Goal: Information Seeking & Learning: Learn about a topic

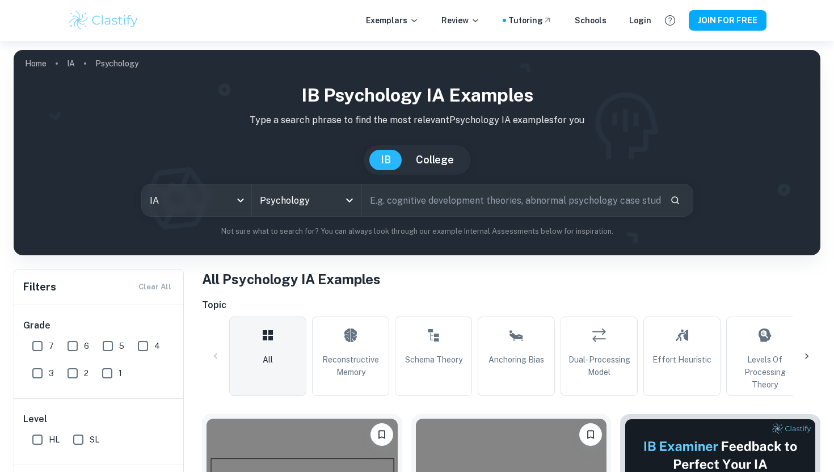
scroll to position [253, 0]
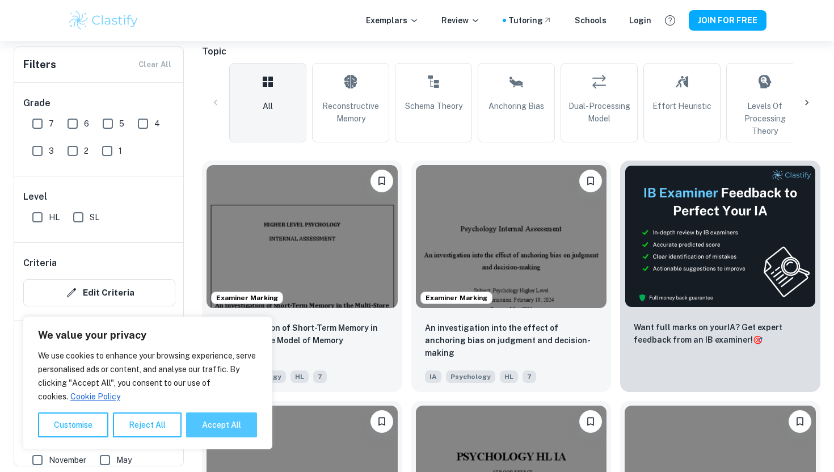
click at [227, 427] on button "Accept All" at bounding box center [221, 424] width 71 height 25
checkbox input "true"
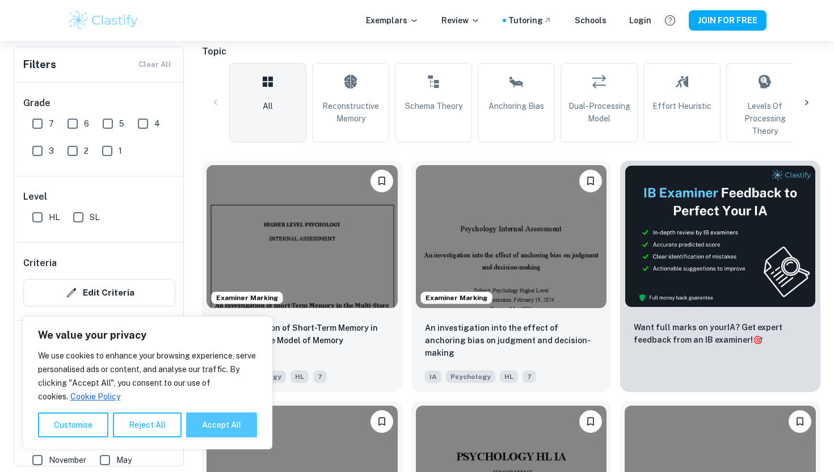
checkbox input "true"
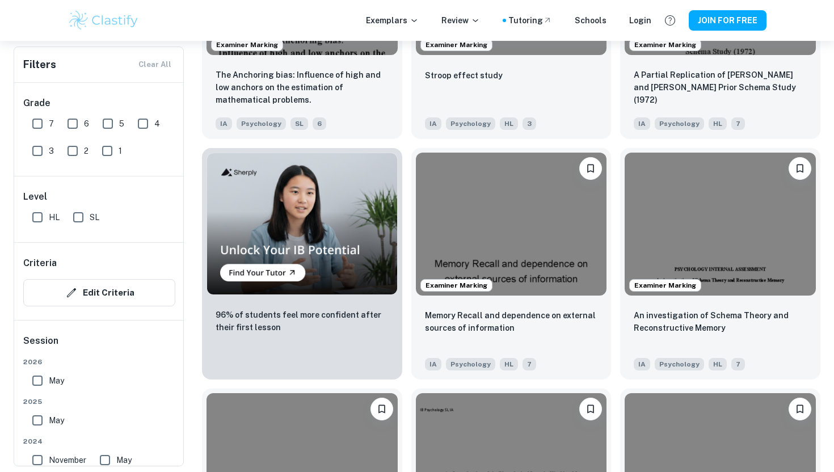
scroll to position [609, 0]
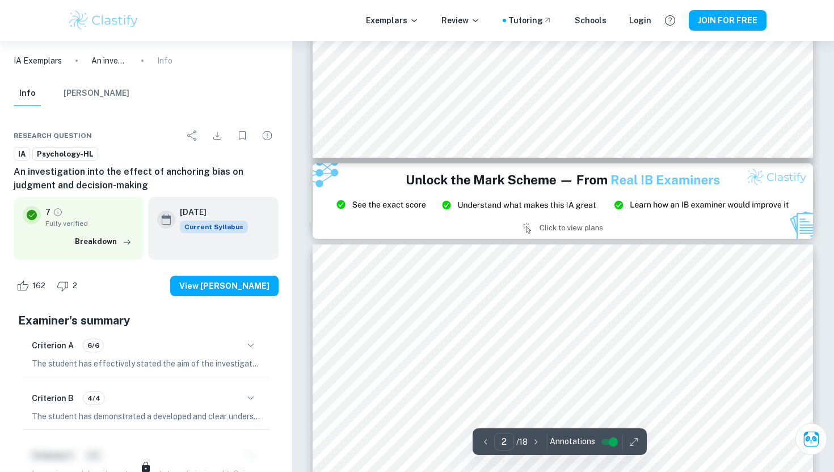
type input "3"
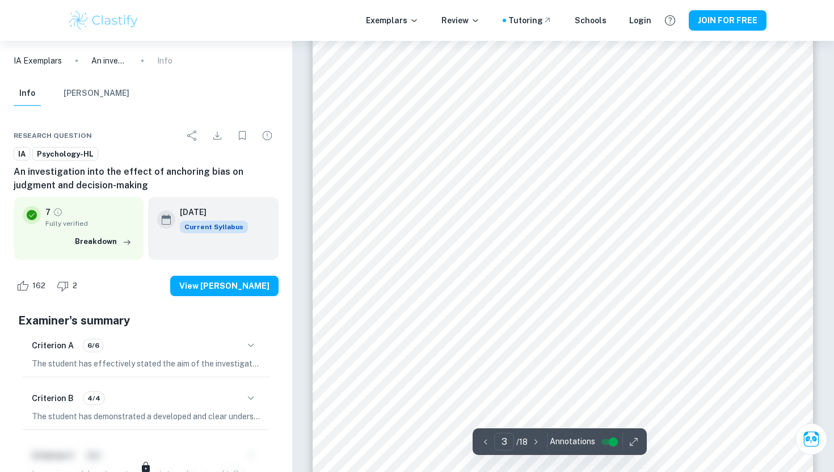
scroll to position [1502, 0]
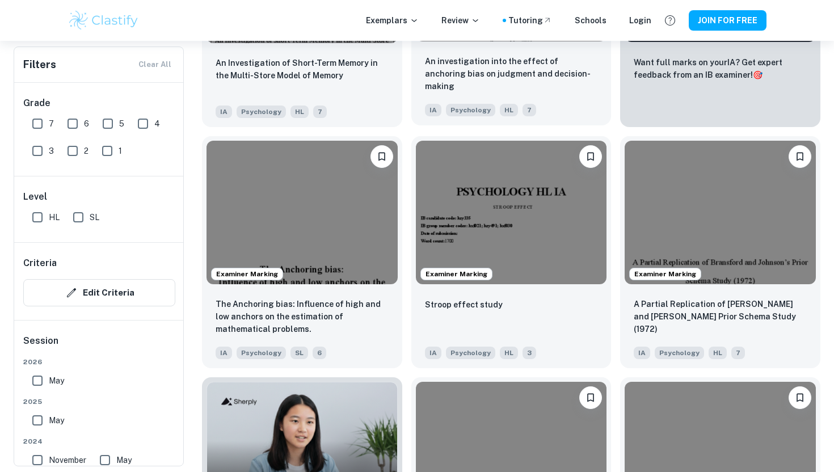
scroll to position [521, 0]
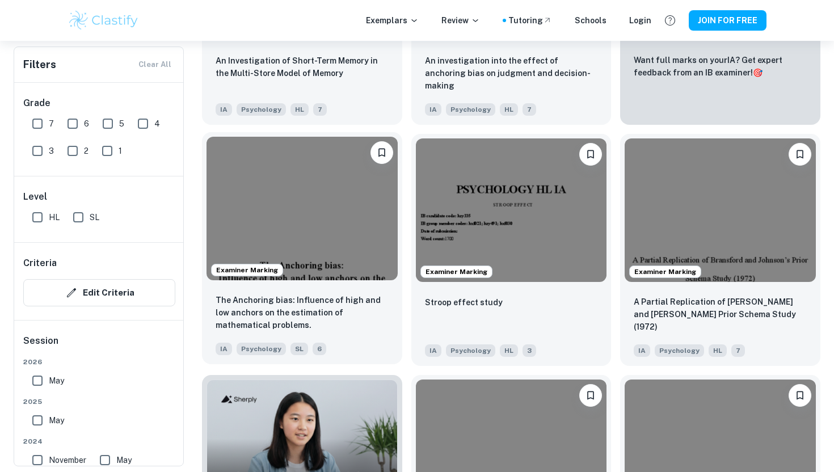
click at [315, 220] on img at bounding box center [301, 208] width 191 height 143
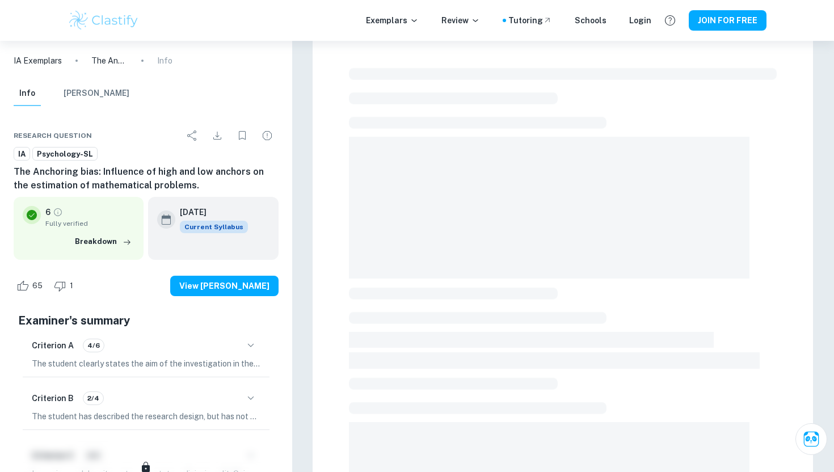
scroll to position [20, 0]
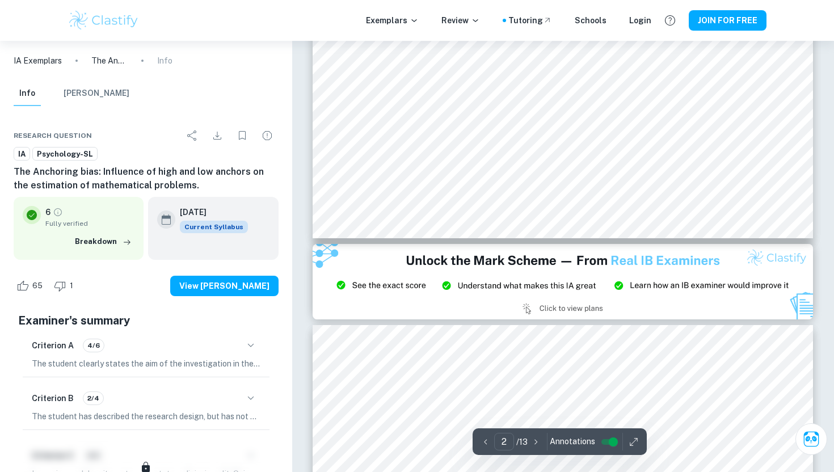
type input "3"
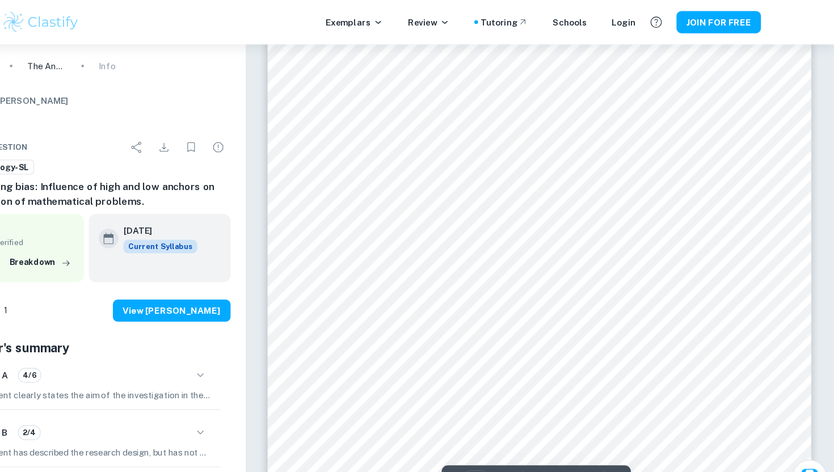
scroll to position [1625, 0]
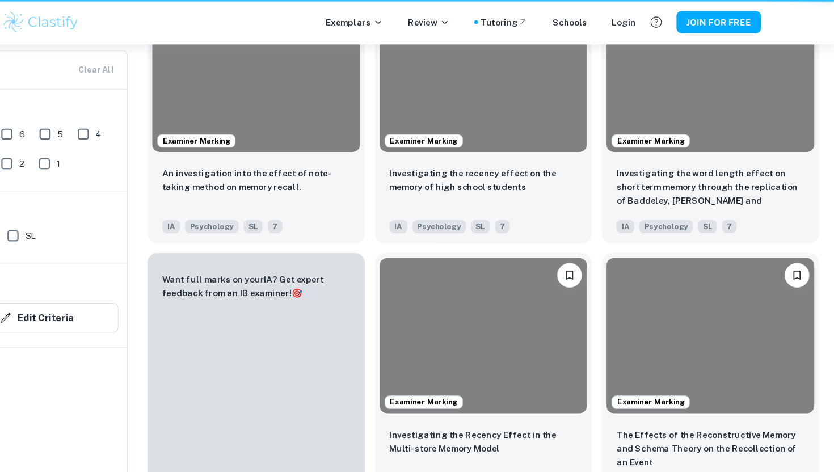
scroll to position [521, 0]
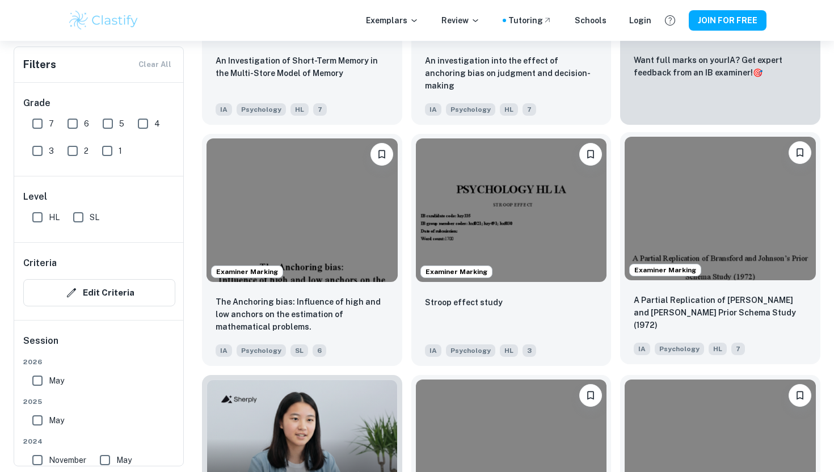
click at [741, 278] on img at bounding box center [719, 208] width 191 height 143
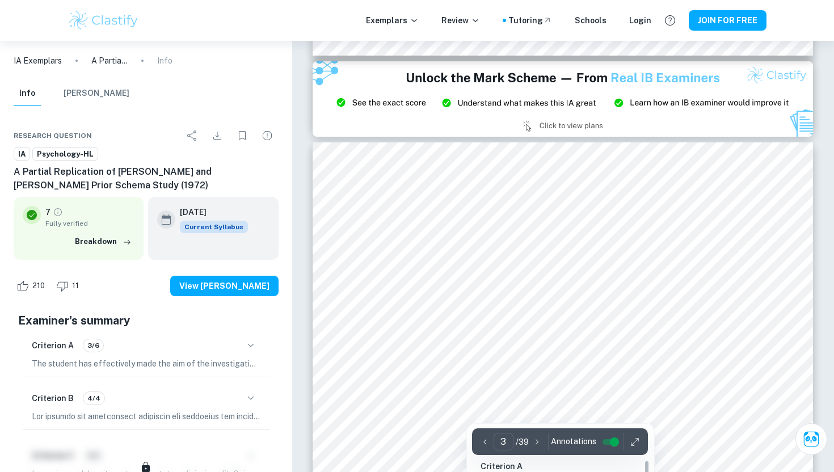
scroll to position [1490, 0]
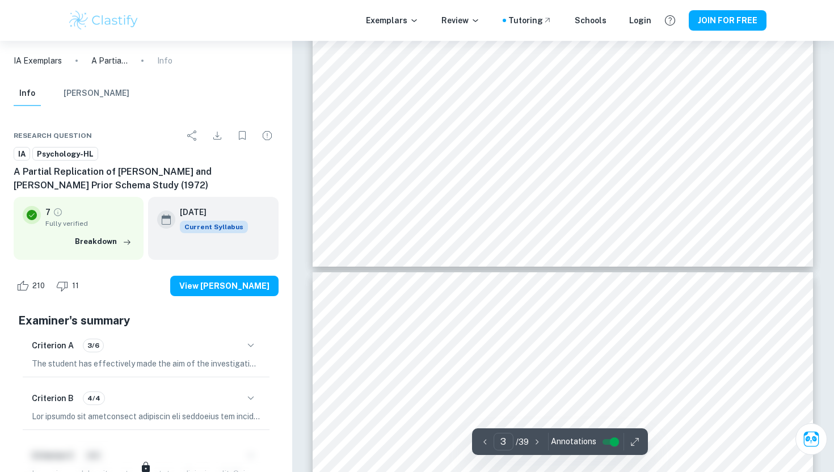
type input "4"
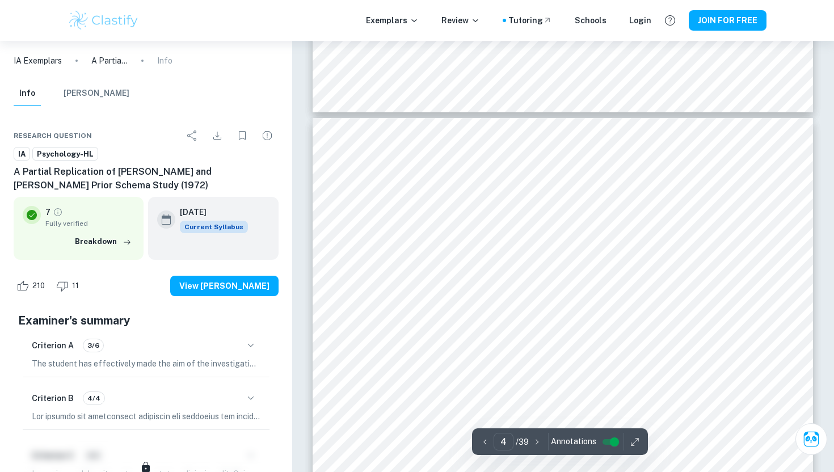
scroll to position [2235, 0]
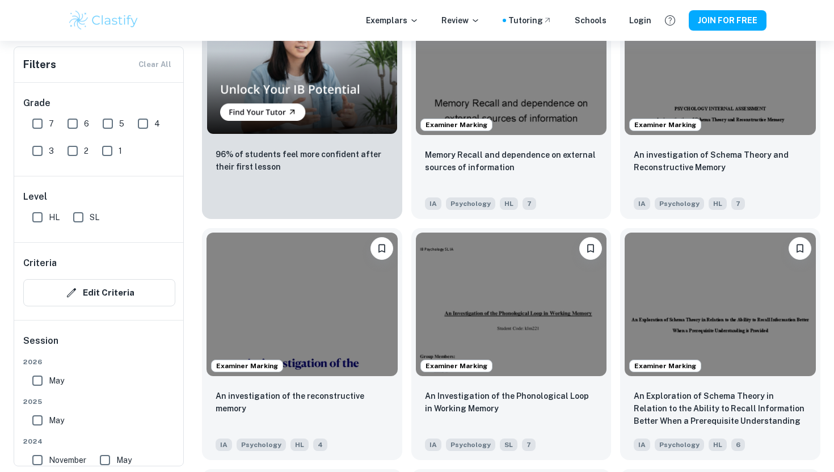
scroll to position [910, 0]
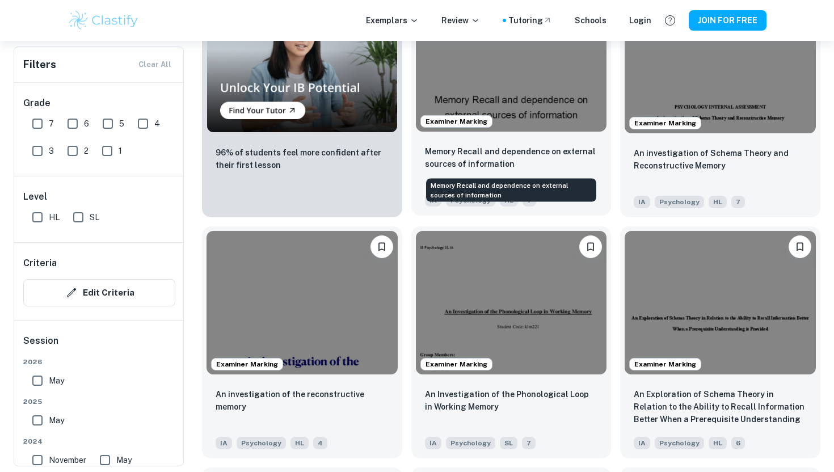
click at [537, 168] on p "Memory Recall and dependence on external sources of information" at bounding box center [511, 157] width 173 height 25
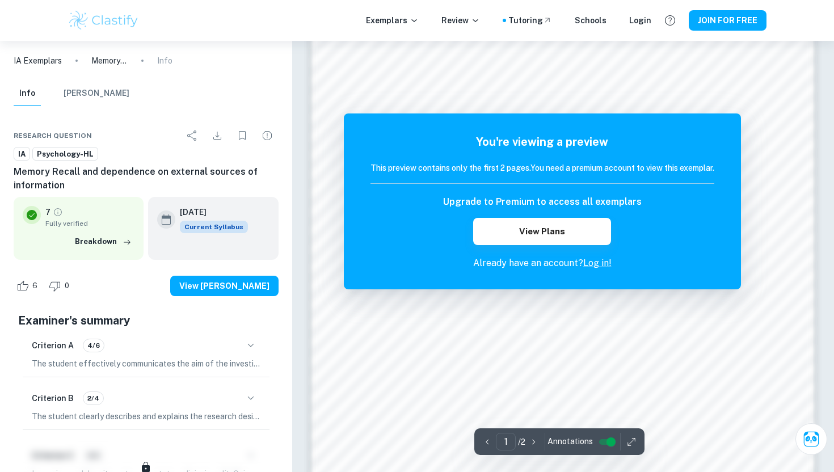
scroll to position [773, 0]
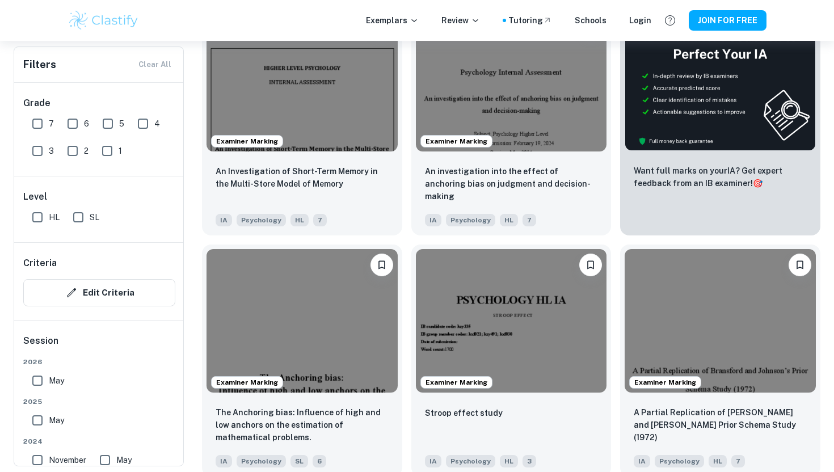
scroll to position [411, 0]
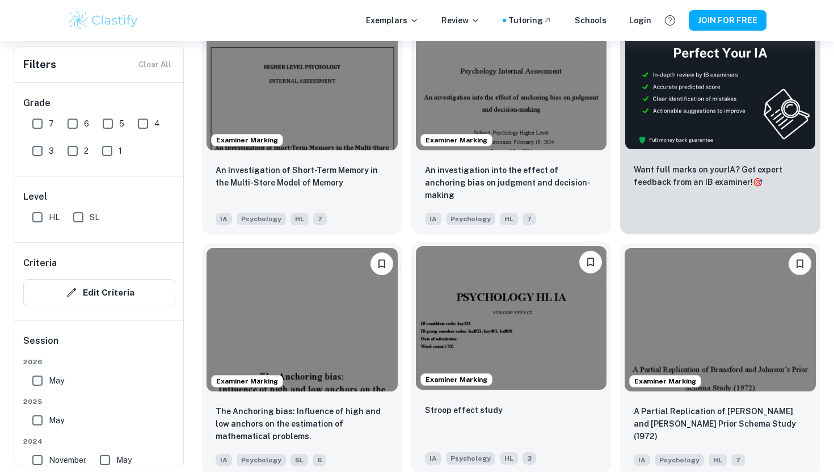
click at [504, 297] on img at bounding box center [511, 317] width 191 height 143
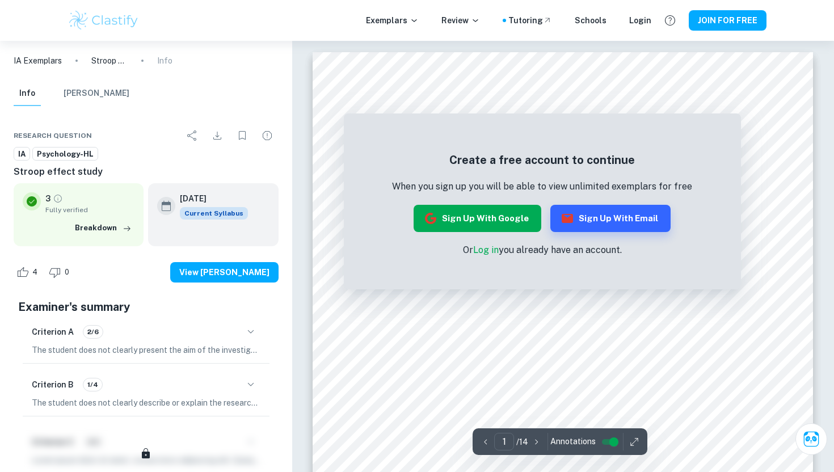
click at [488, 219] on button "Sign up with Google" at bounding box center [477, 218] width 128 height 27
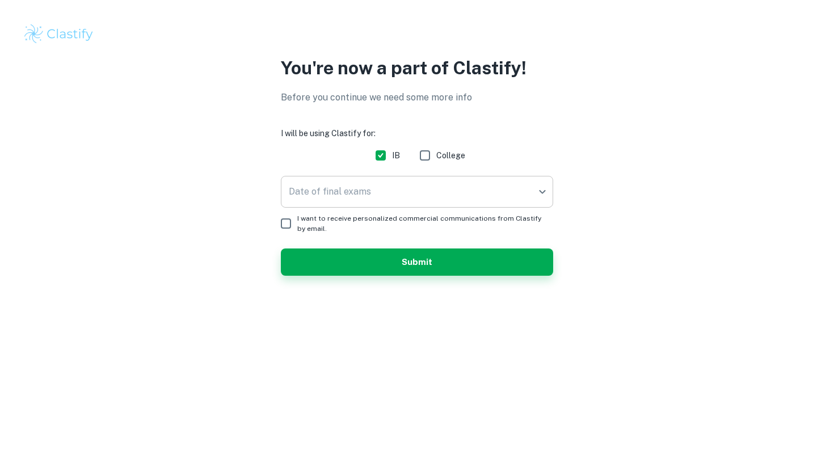
click at [383, 198] on body "We value your privacy We use cookies to enhance your browsing experience, serve…" at bounding box center [417, 236] width 834 height 472
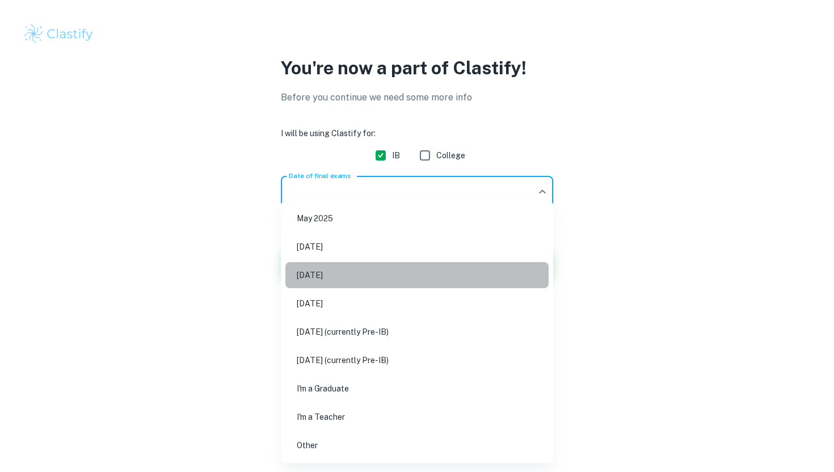
click at [348, 276] on li "[DATE]" at bounding box center [416, 275] width 263 height 26
type input "M26"
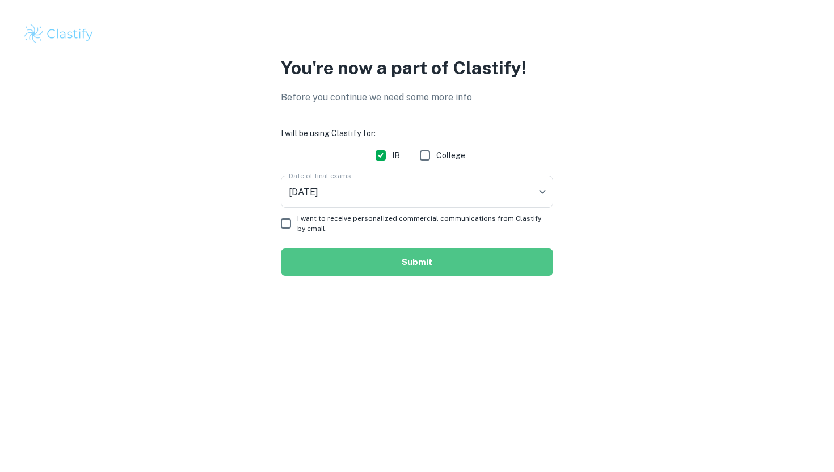
click at [373, 265] on button "Submit" at bounding box center [417, 261] width 272 height 27
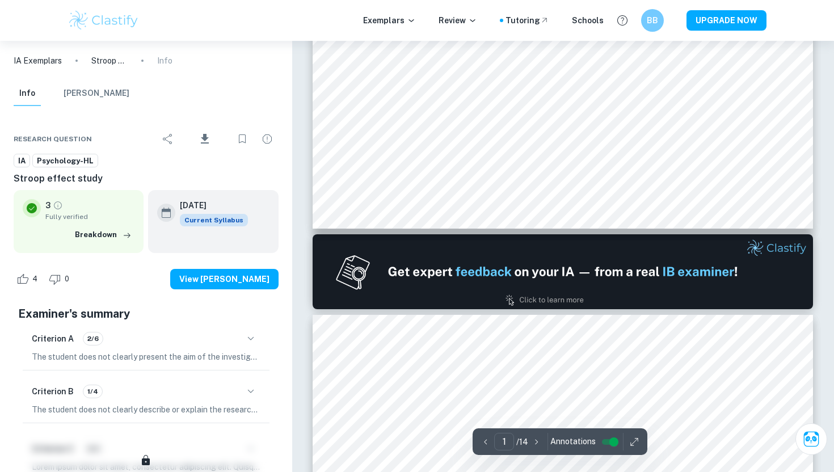
scroll to position [544, 0]
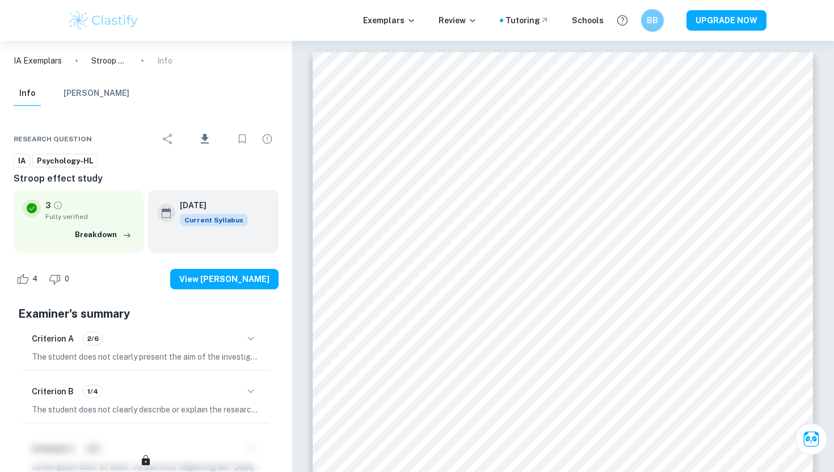
click at [28, 58] on p "IA Exemplars" at bounding box center [38, 60] width 48 height 12
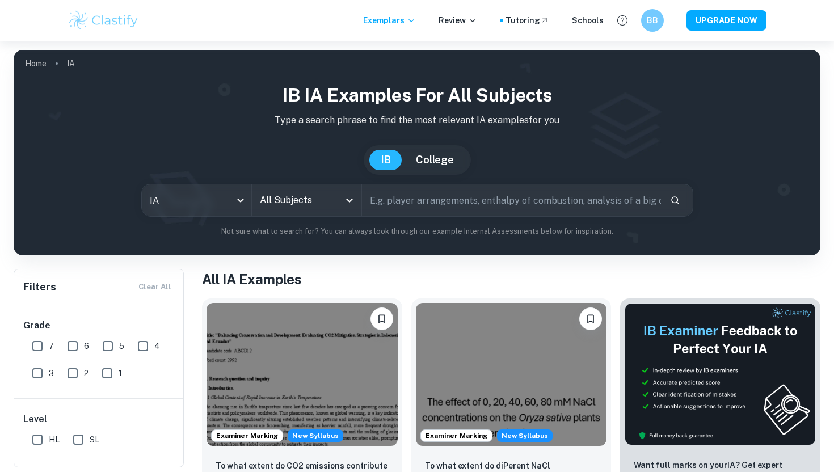
click at [793, 58] on img at bounding box center [417, 152] width 806 height 205
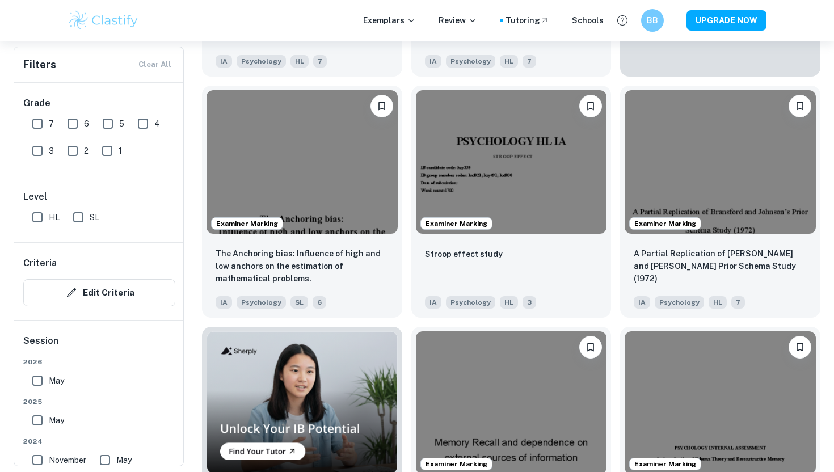
scroll to position [570, 0]
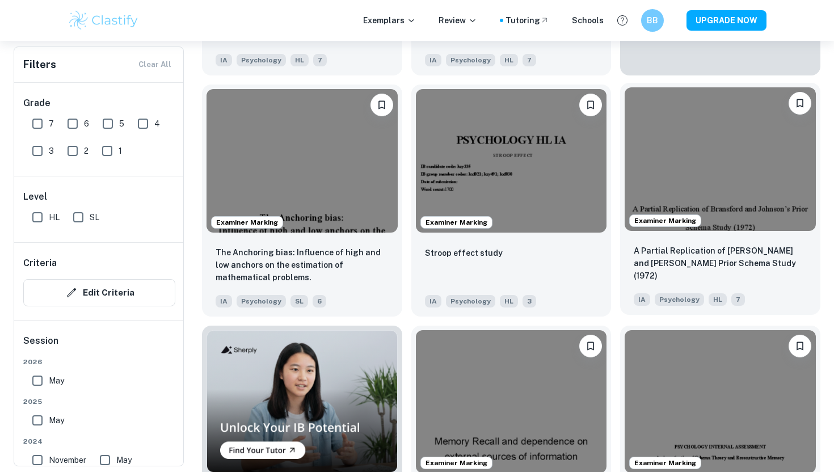
click at [760, 199] on img at bounding box center [719, 158] width 191 height 143
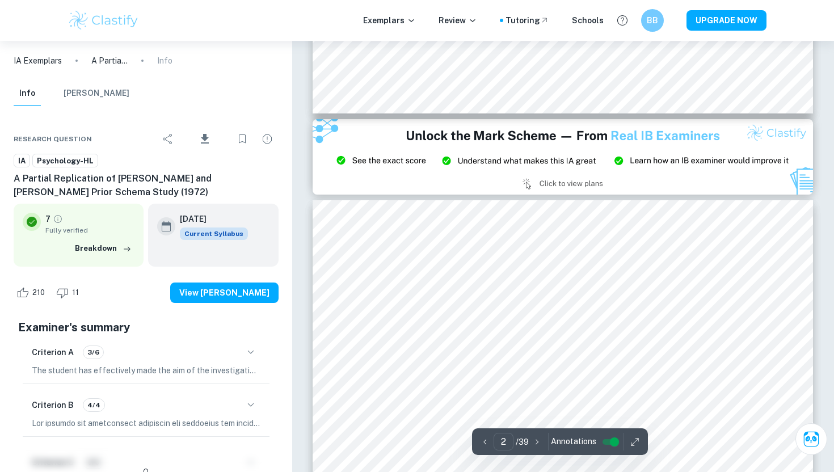
type input "3"
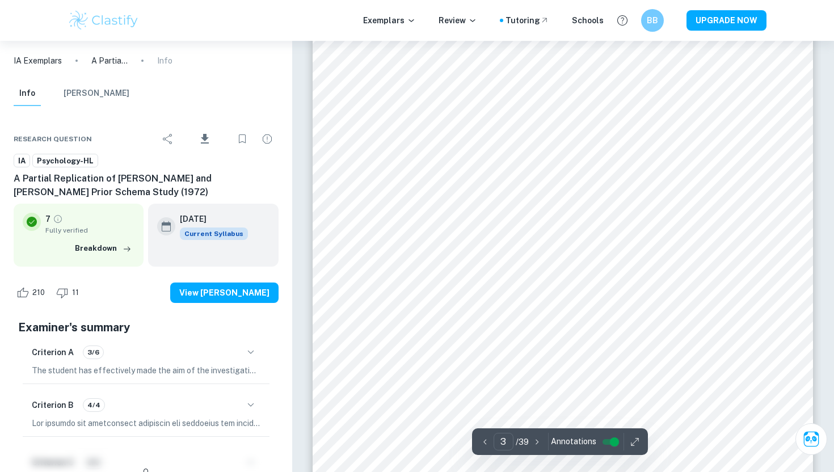
scroll to position [1700, 0]
click at [633, 435] on button "button" at bounding box center [634, 442] width 17 height 18
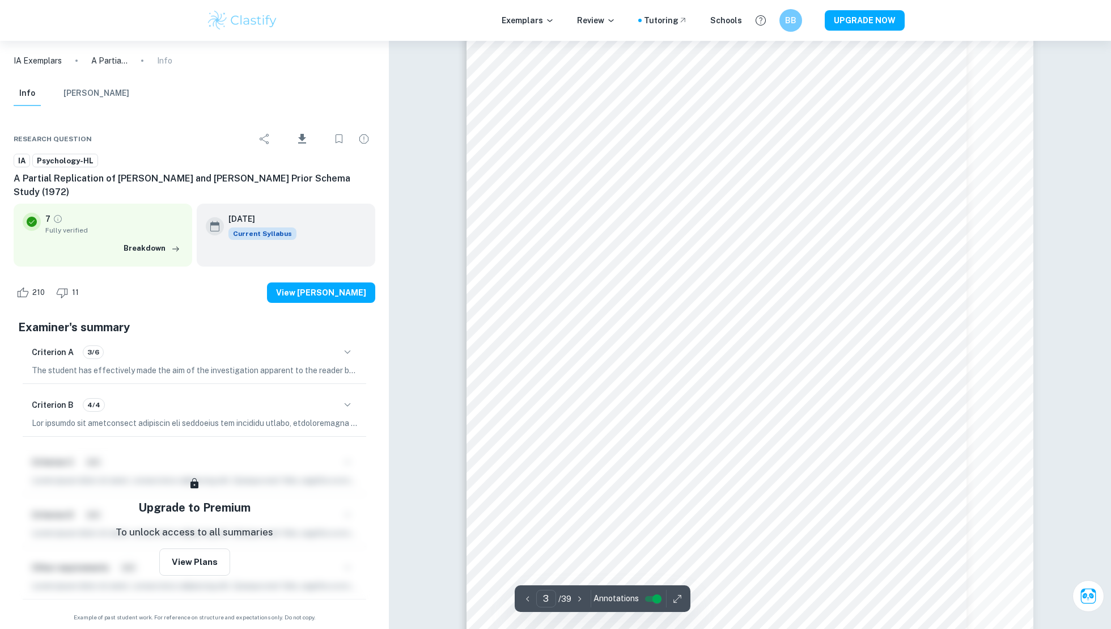
scroll to position [1771, 0]
click at [672, 471] on icon "button" at bounding box center [677, 598] width 11 height 11
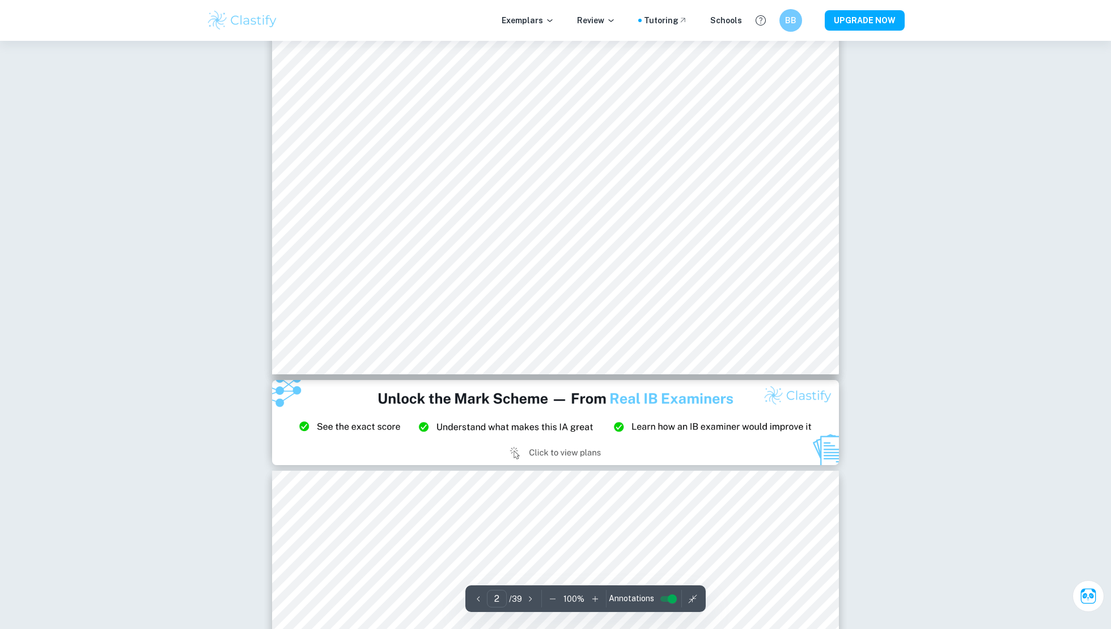
scroll to position [450, 0]
type input "1"
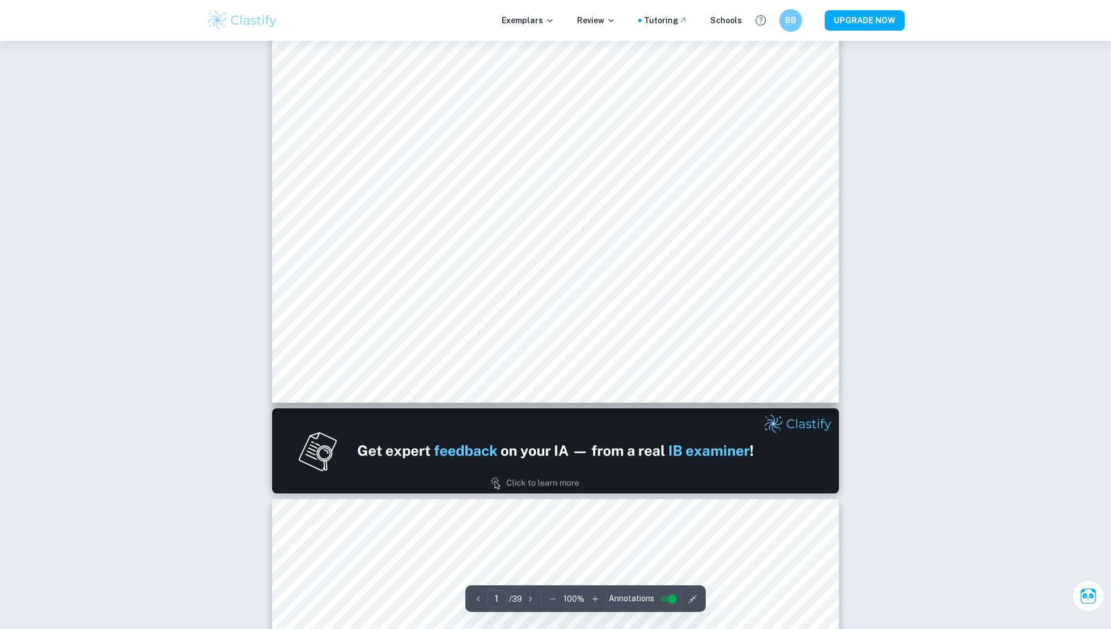
scroll to position [0, 0]
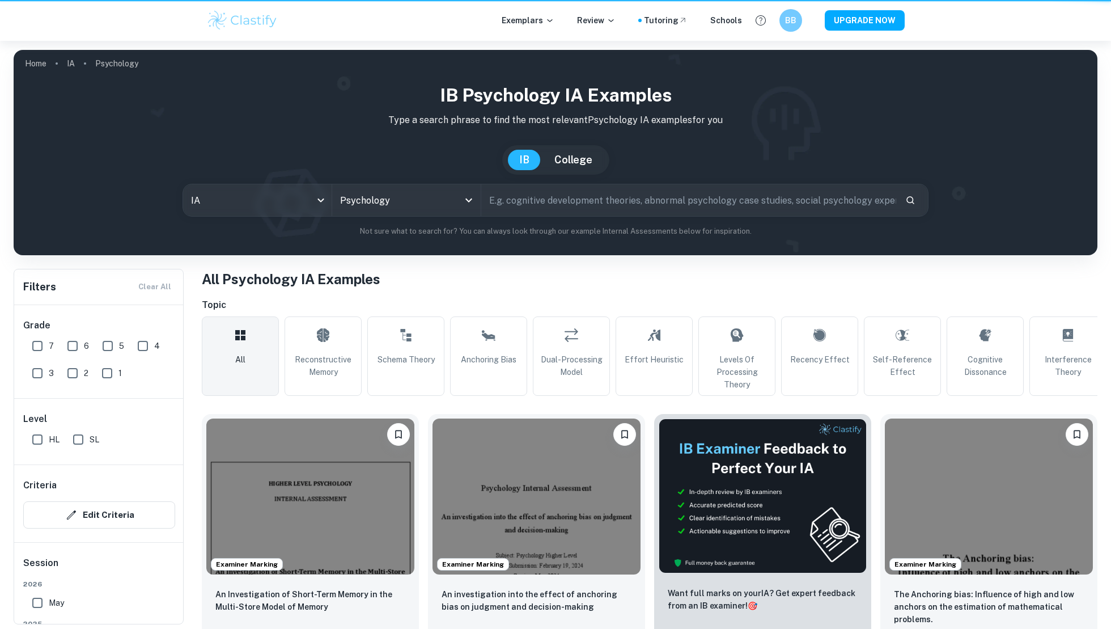
scroll to position [760, 0]
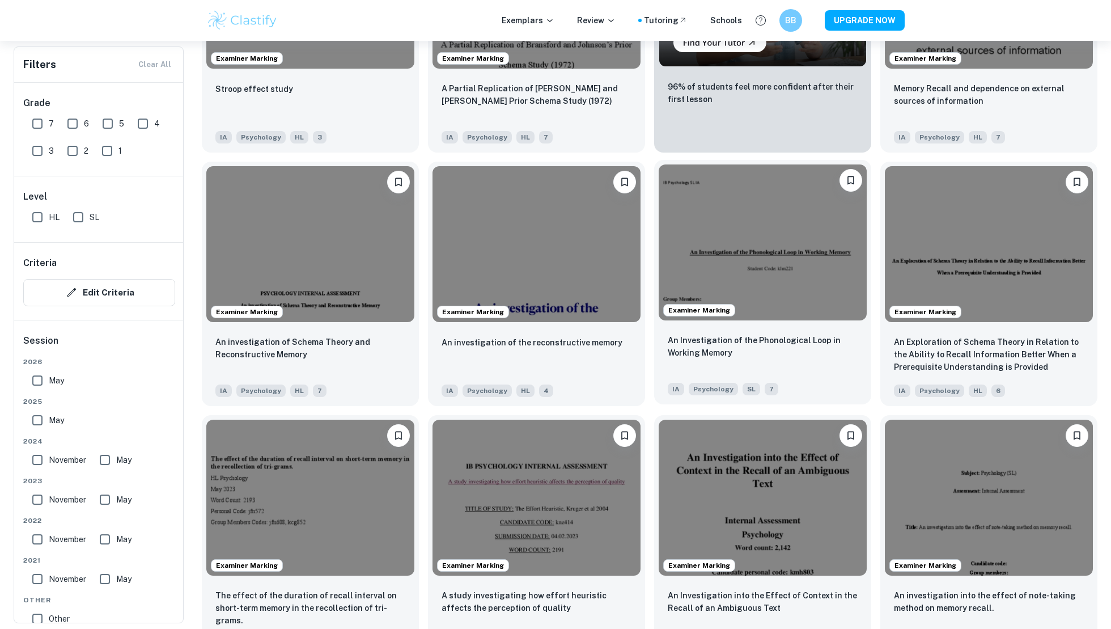
click at [771, 277] on img at bounding box center [763, 242] width 208 height 156
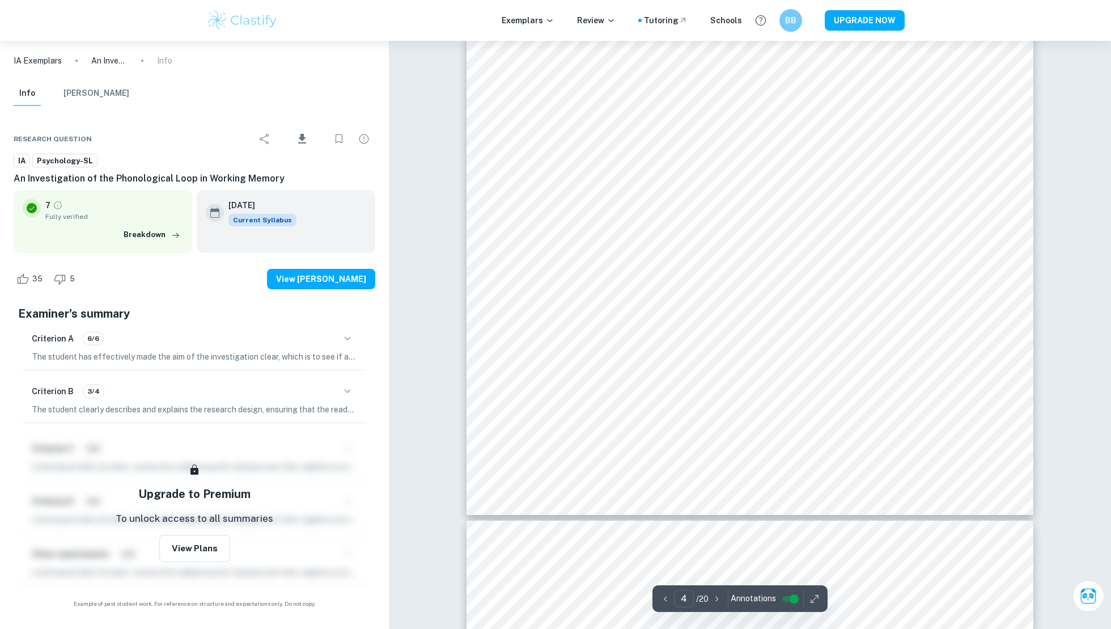
scroll to position [2663, 0]
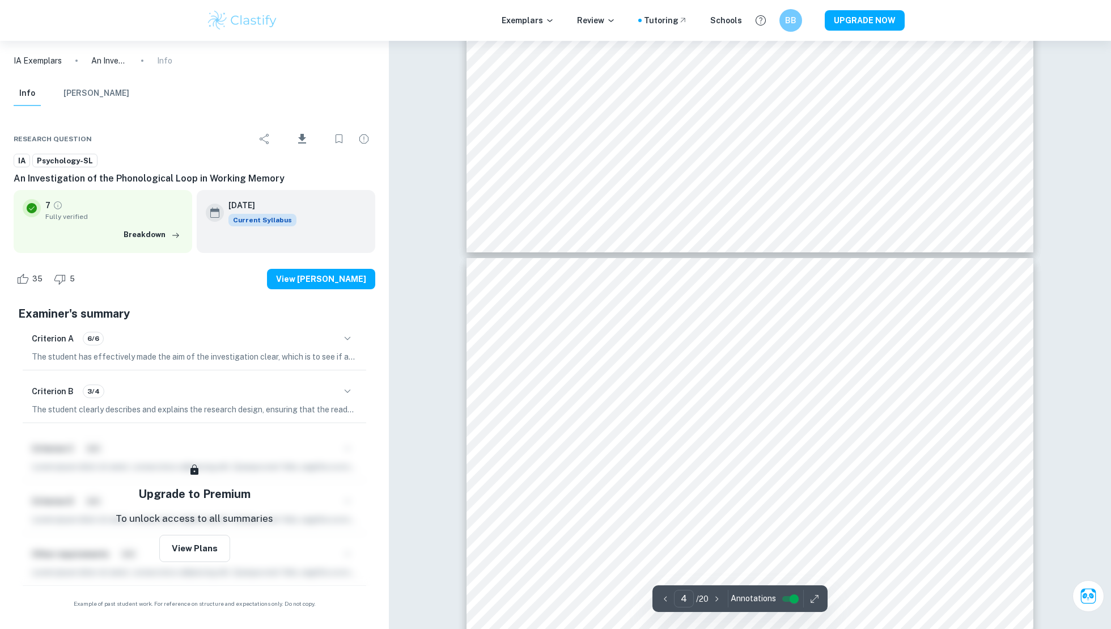
type input "3"
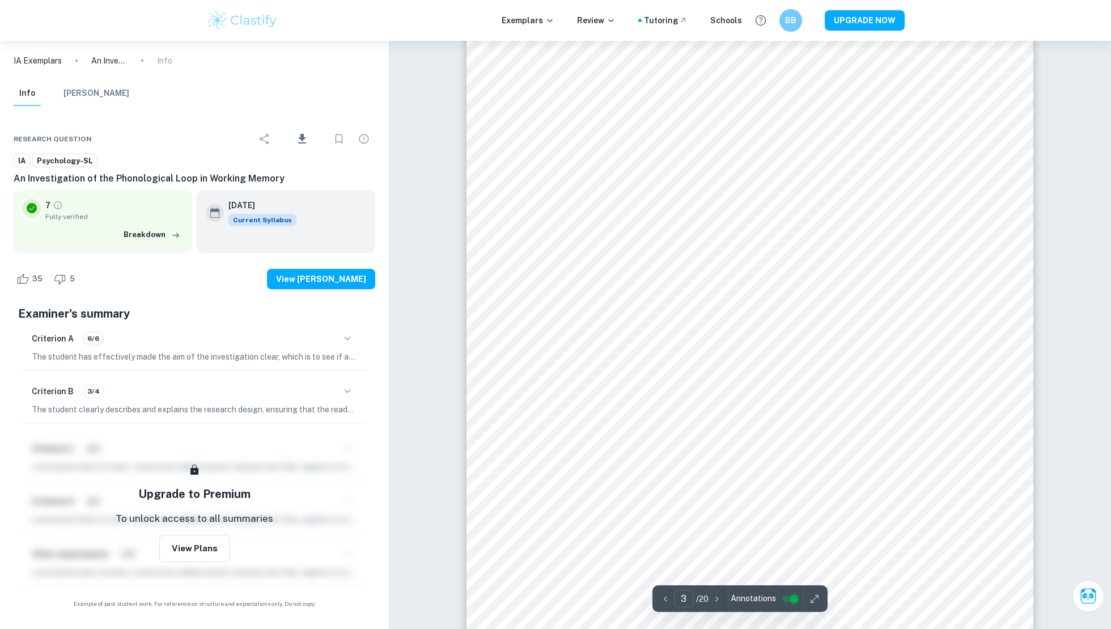
scroll to position [1704, 0]
click at [595, 121] on div at bounding box center [764, 126] width 394 height 26
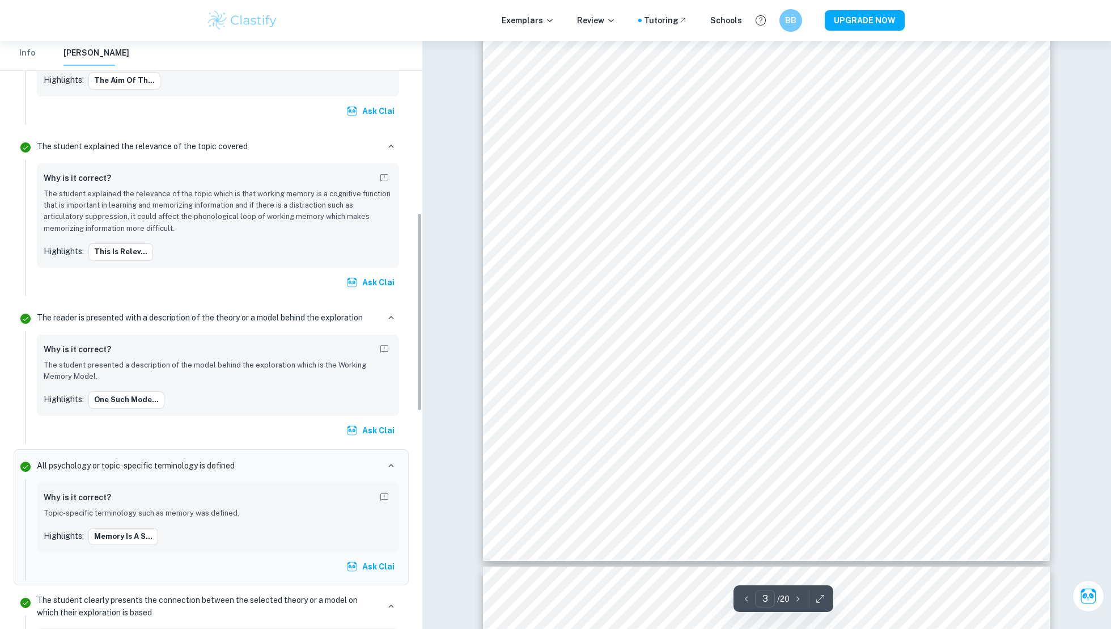
scroll to position [509, 0]
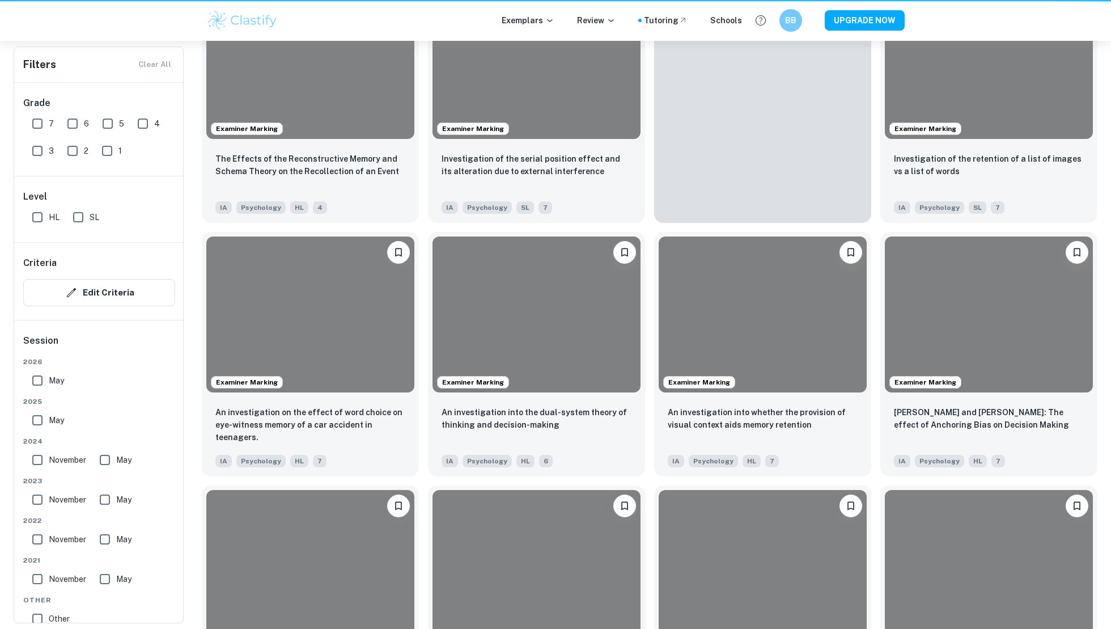
scroll to position [760, 0]
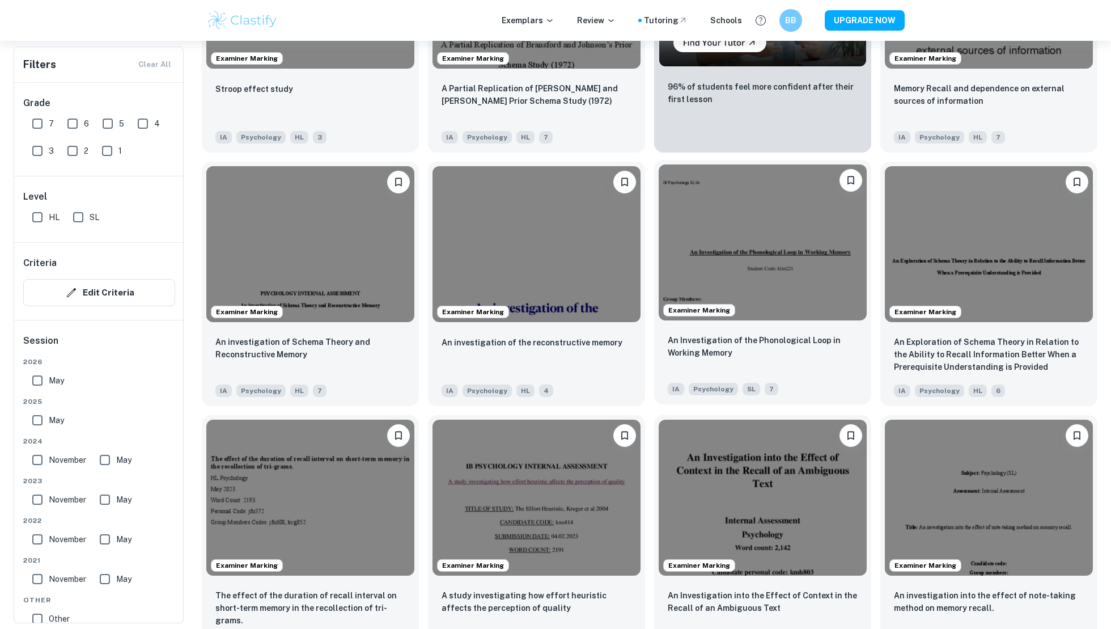
click at [766, 304] on img at bounding box center [763, 242] width 208 height 156
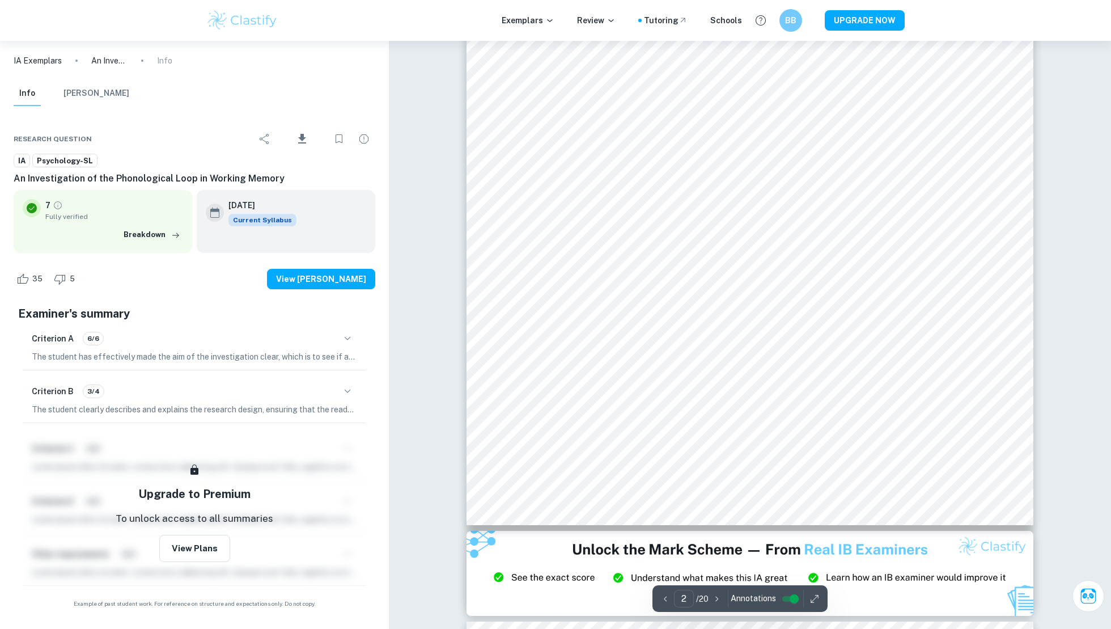
type input "3"
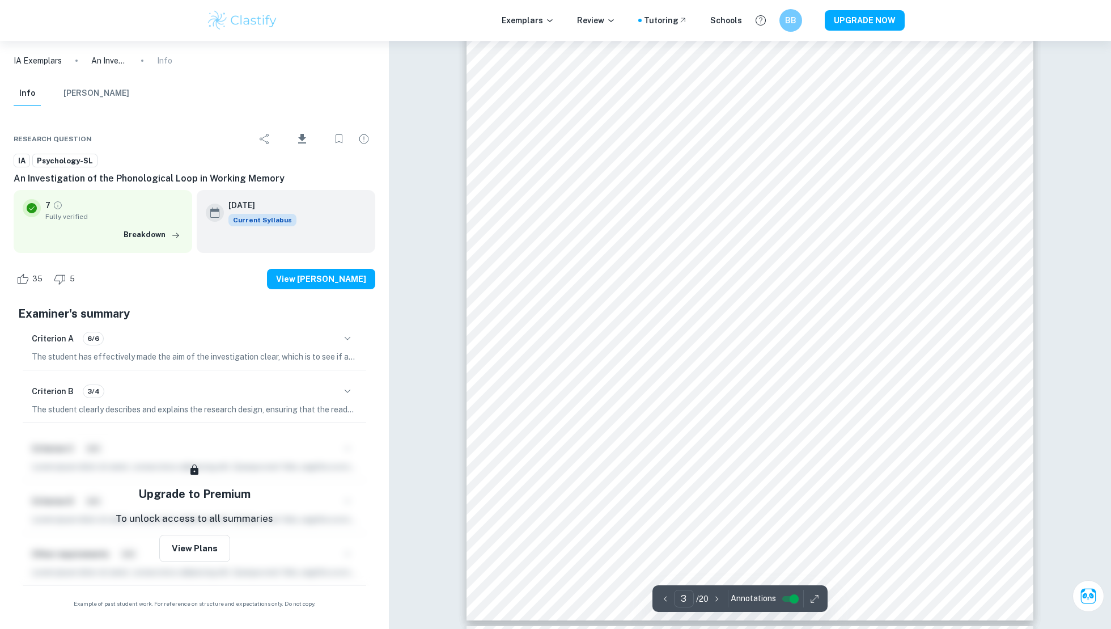
scroll to position [1840, 0]
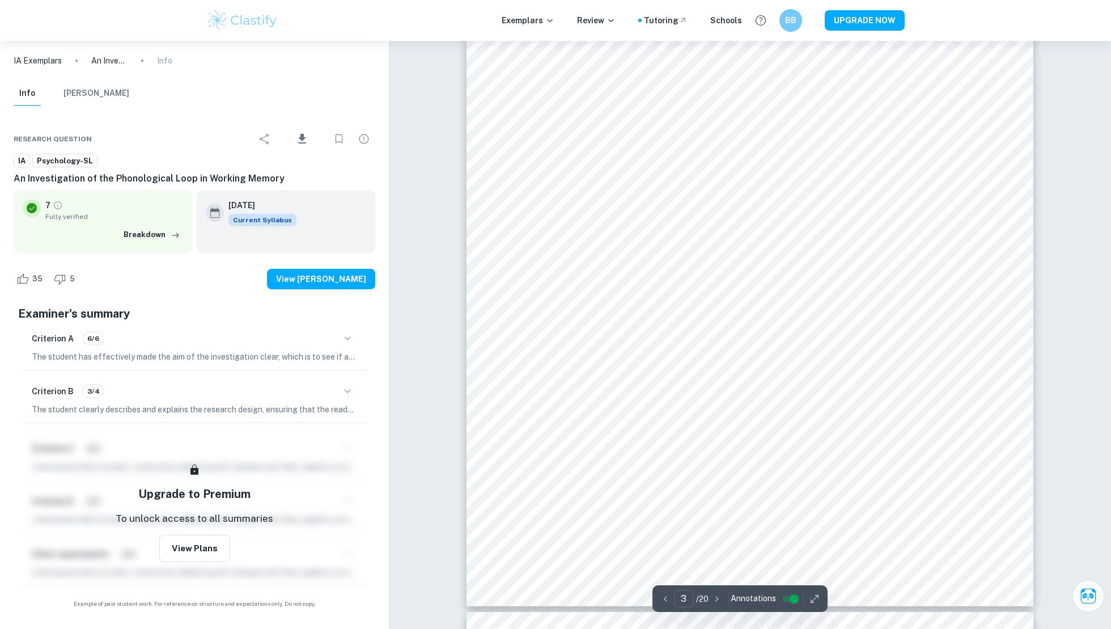
click at [818, 471] on icon "button" at bounding box center [814, 598] width 11 height 11
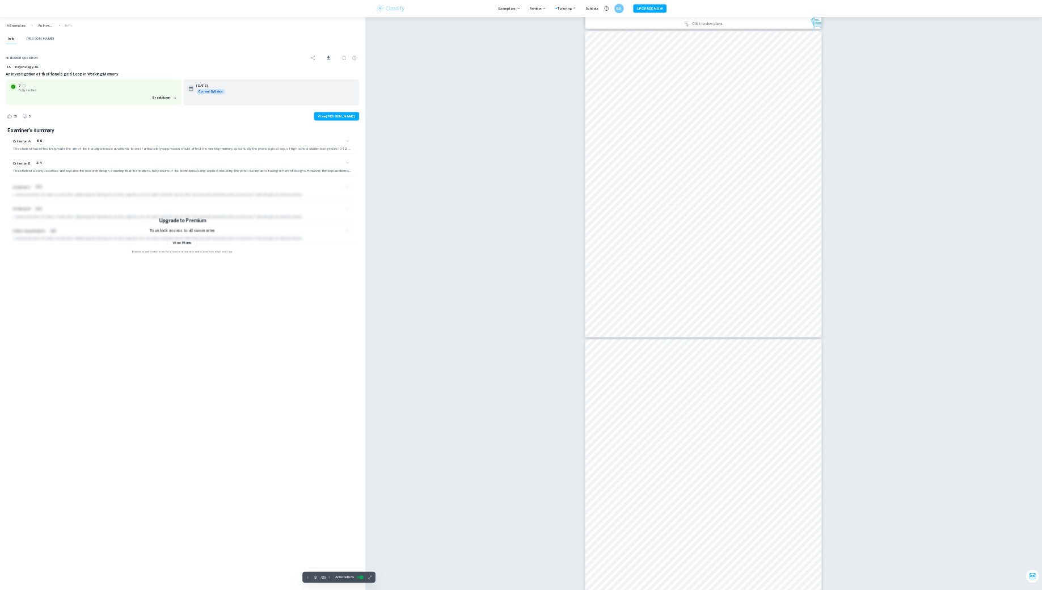
scroll to position [1638, 0]
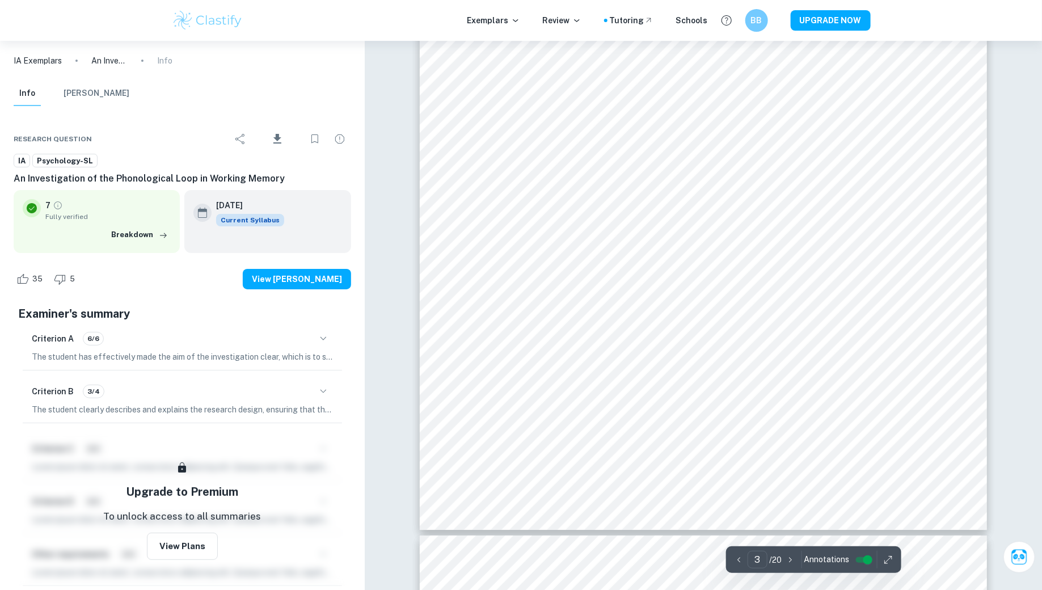
type input "4"
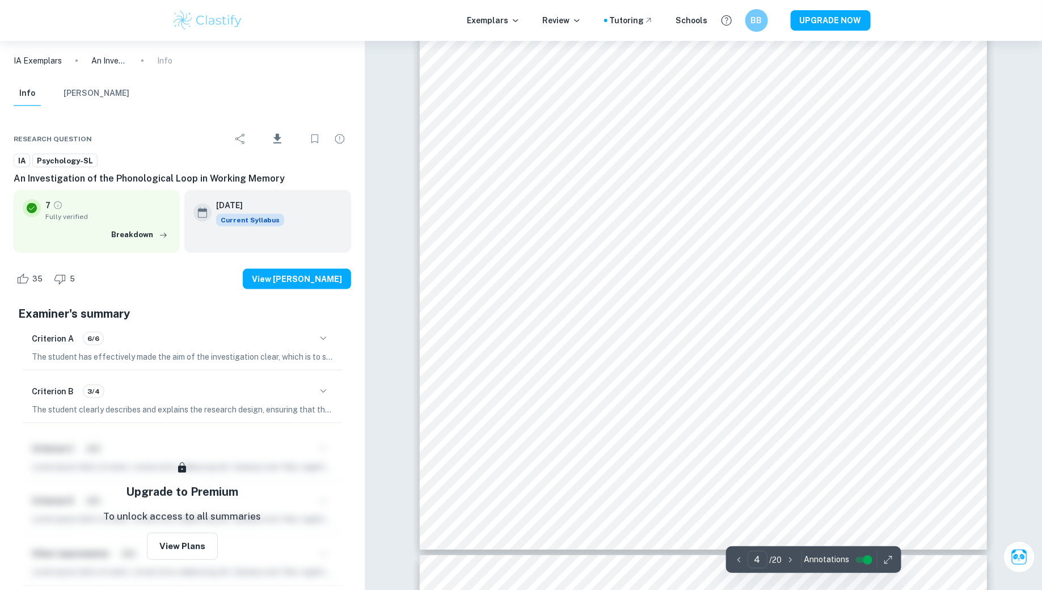
scroll to position [2637, 0]
